Goal: Transaction & Acquisition: Purchase product/service

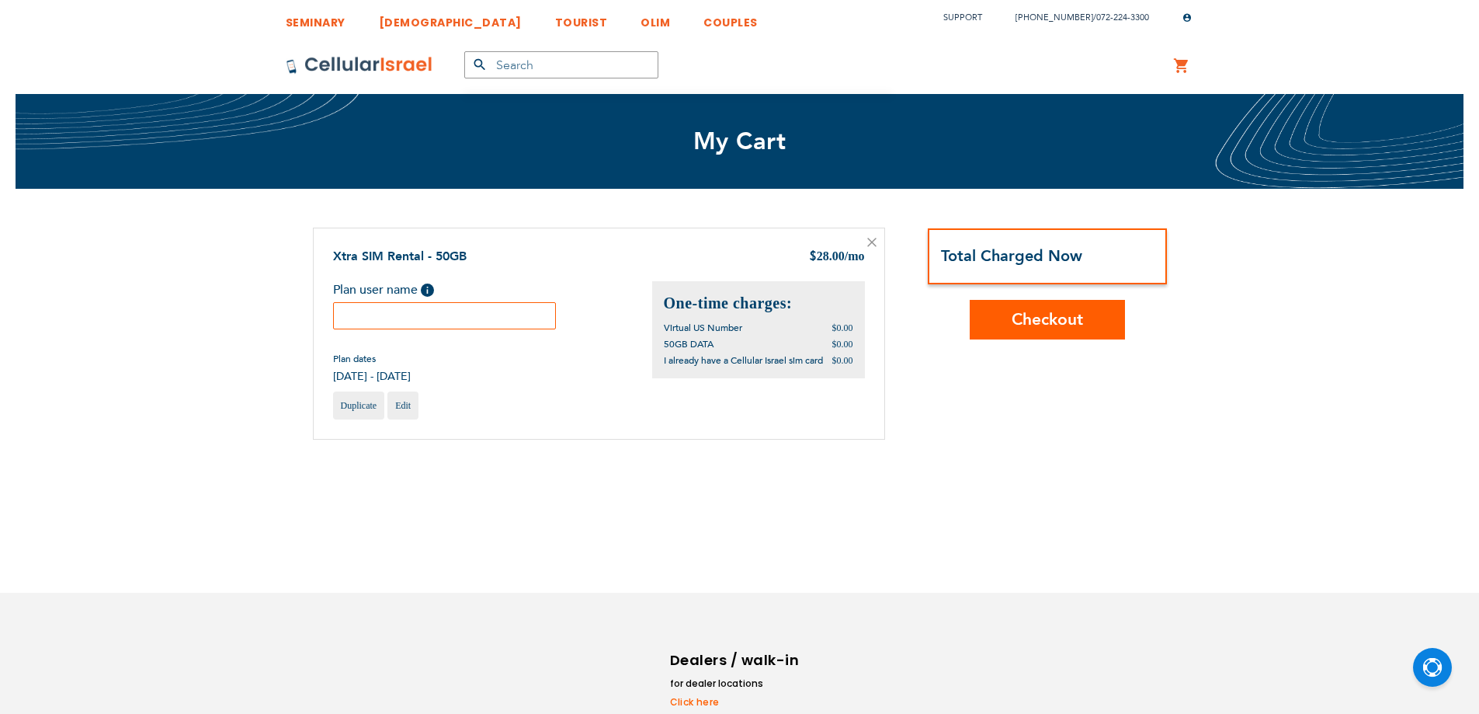
click at [502, 321] on input "text" at bounding box center [445, 315] width 224 height 27
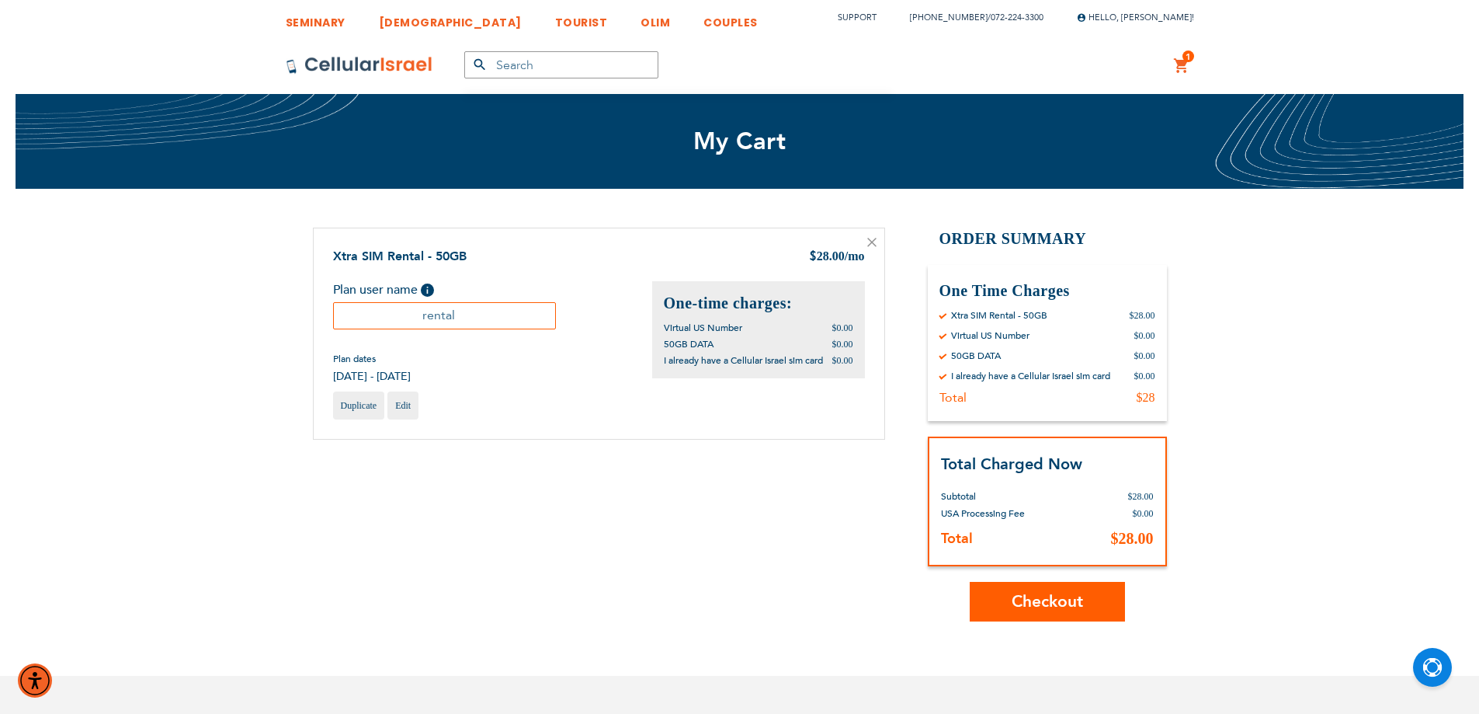
type input "rental"
click at [1041, 613] on button "Checkout" at bounding box center [1047, 602] width 155 height 40
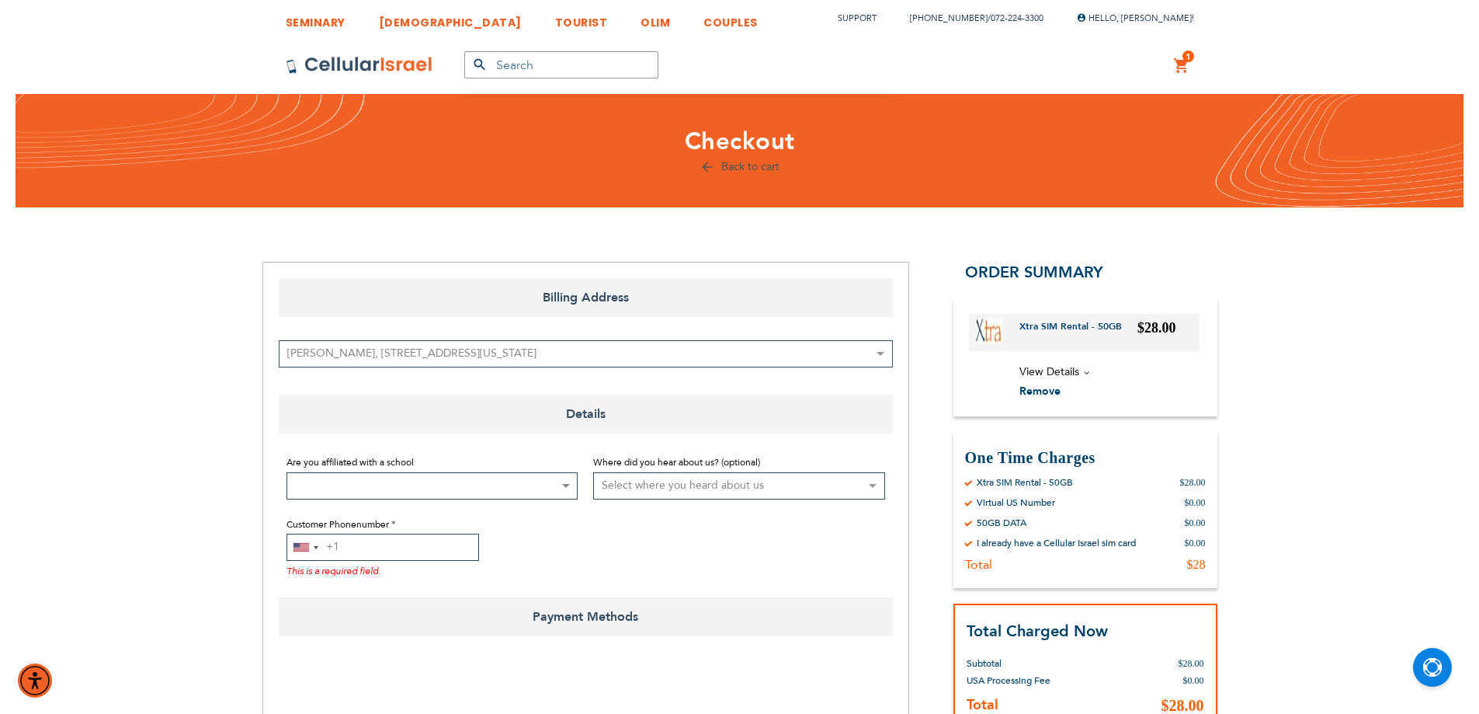
click at [368, 548] on input "Customer Phonenumber" at bounding box center [382, 546] width 193 height 27
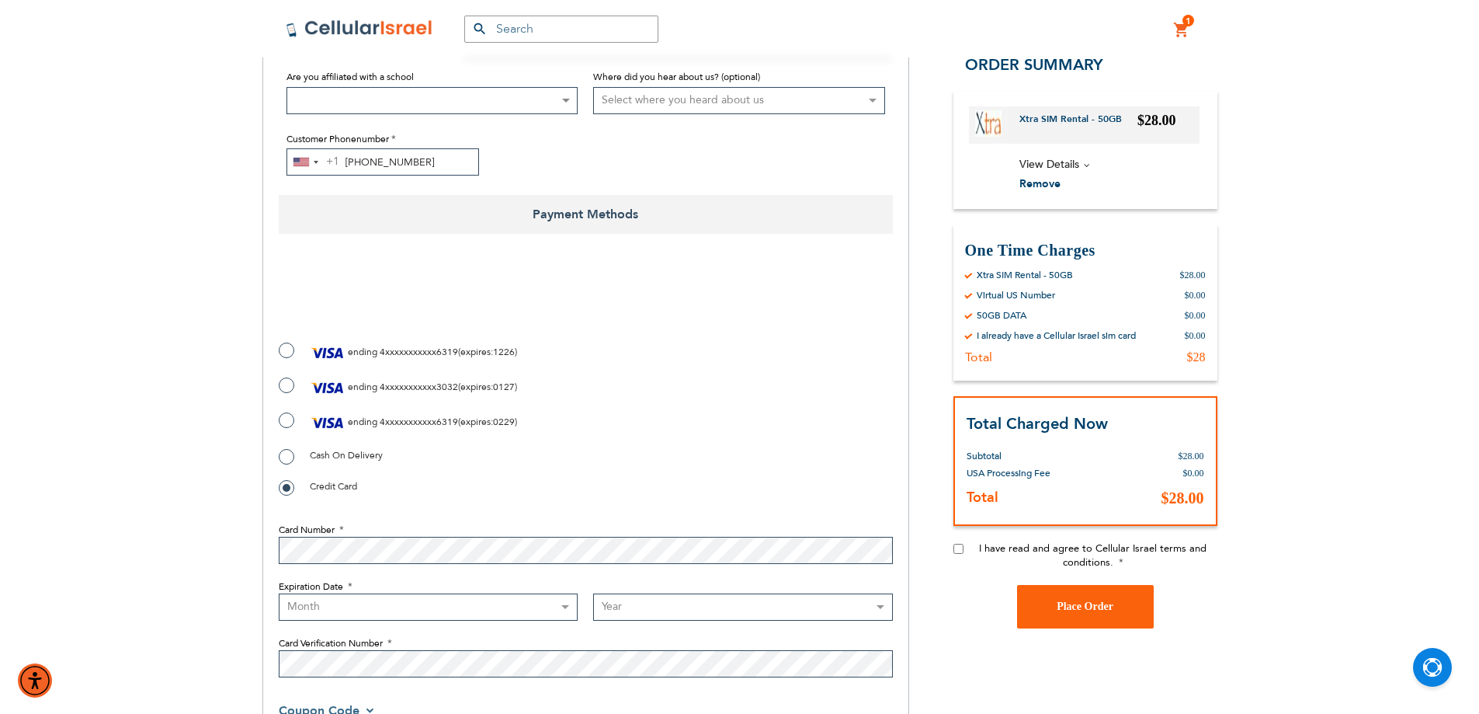
scroll to position [388, 0]
type input "908-600-2200"
click at [960, 553] on input "I have read and agree to Cellular Israel terms and conditions." at bounding box center [958, 548] width 10 height 10
checkbox input "true"
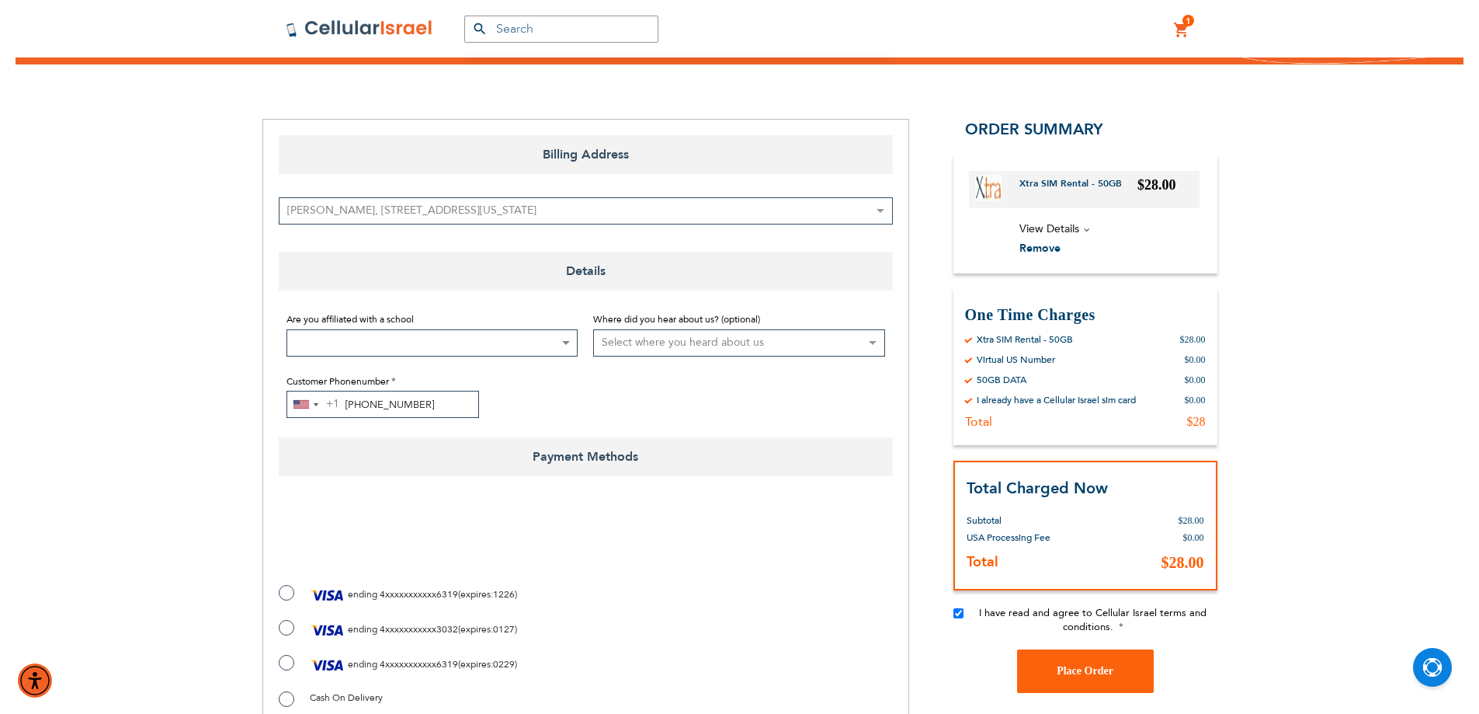
scroll to position [259, 0]
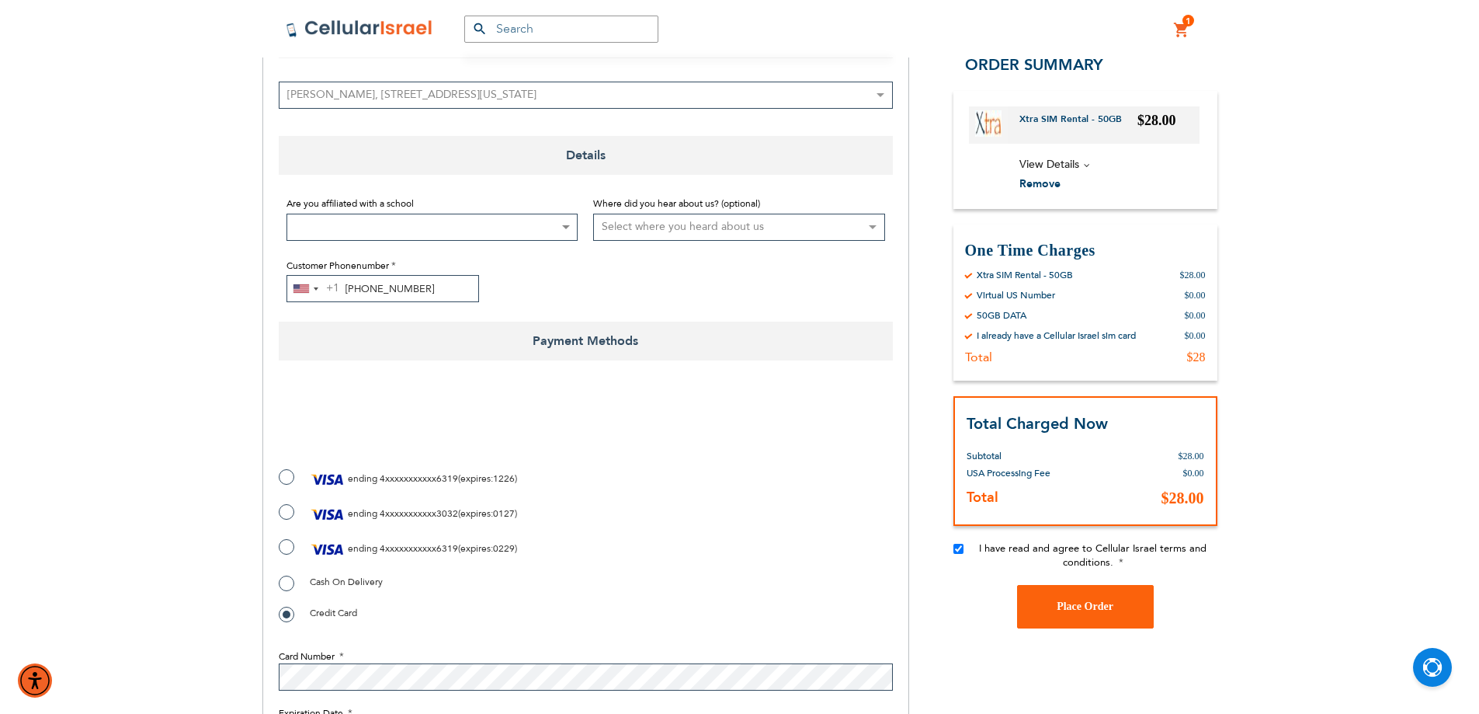
click at [287, 547] on label "ending 4xxxxxxxxxxx6319 ( expires : 0229 )" at bounding box center [398, 548] width 238 height 23
radio input "true"
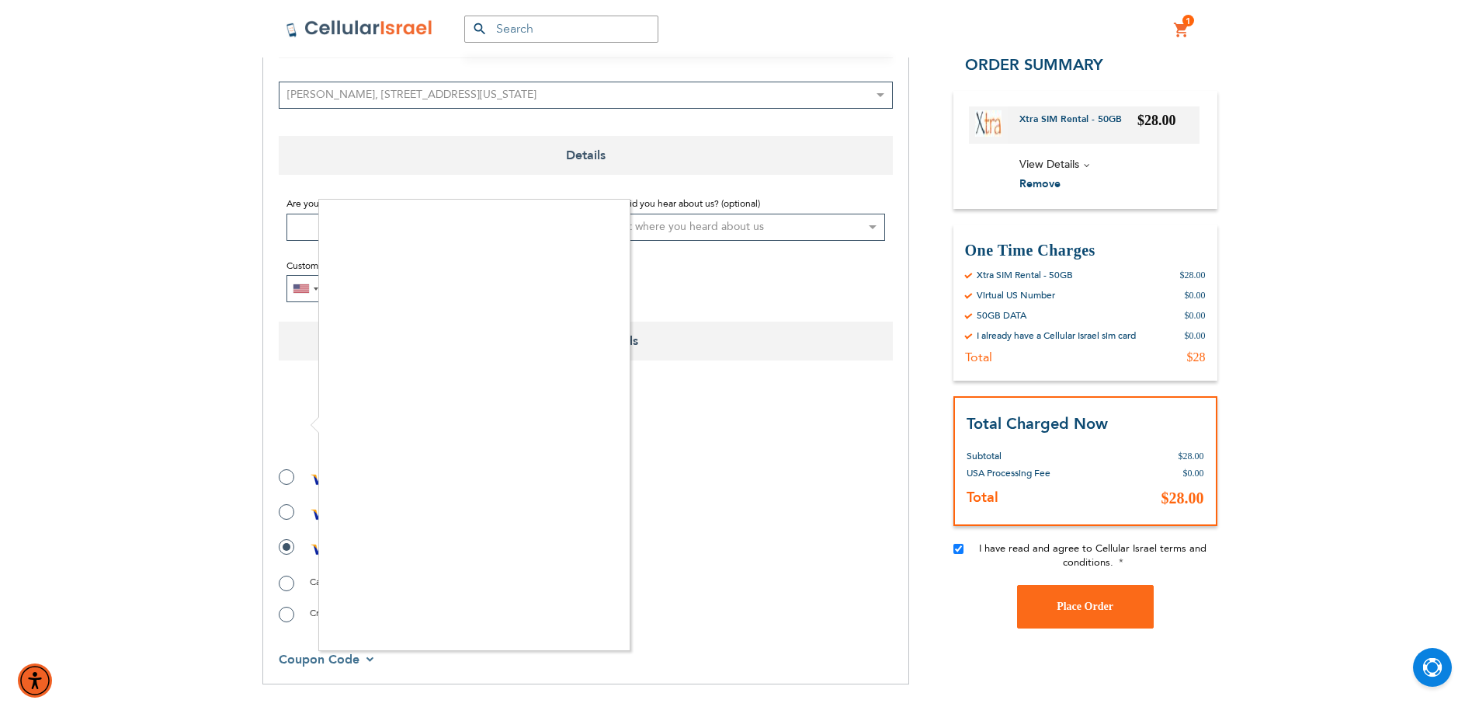
checkbox input "true"
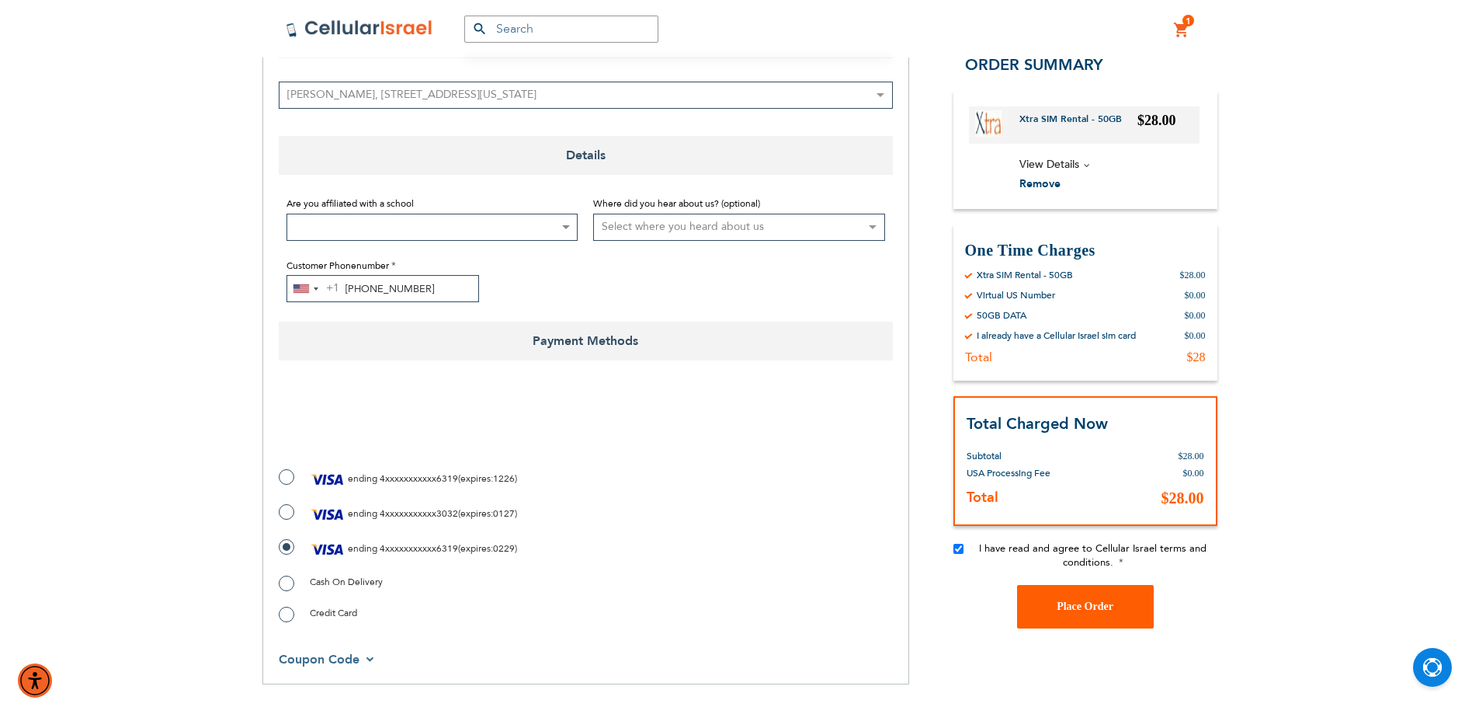
click at [1081, 609] on span "Place Order" at bounding box center [1085, 606] width 57 height 12
